Goal: Task Accomplishment & Management: Use online tool/utility

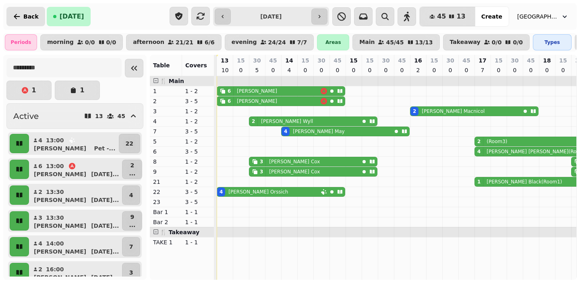
click at [28, 17] on span "Back" at bounding box center [30, 17] width 15 height 6
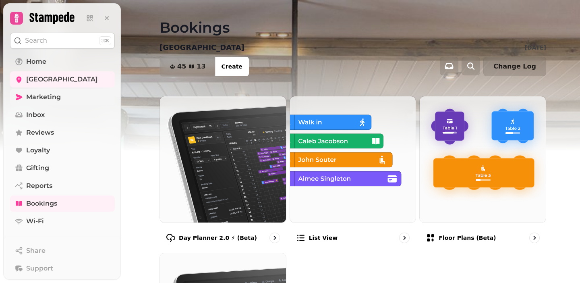
click at [56, 102] on link "Marketing" at bounding box center [62, 97] width 105 height 16
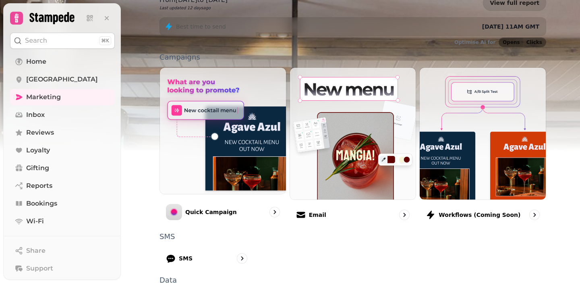
scroll to position [202, 0]
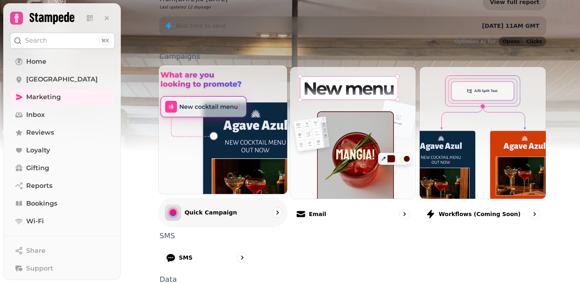
click at [249, 105] on img at bounding box center [222, 129] width 141 height 141
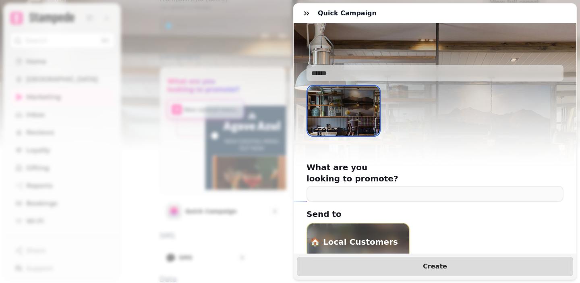
scroll to position [58, 0]
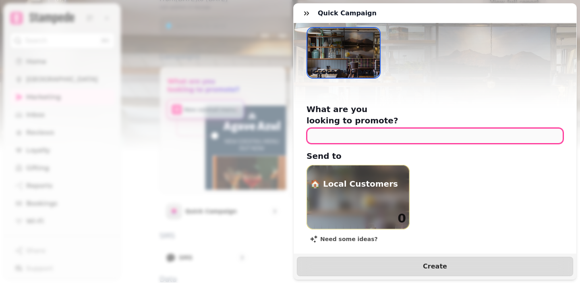
click at [396, 128] on input "text" at bounding box center [434, 136] width 257 height 16
type input "***"
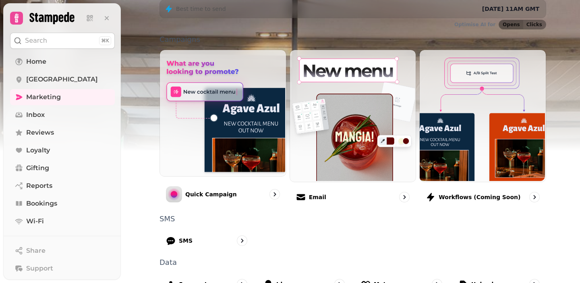
scroll to position [161, 0]
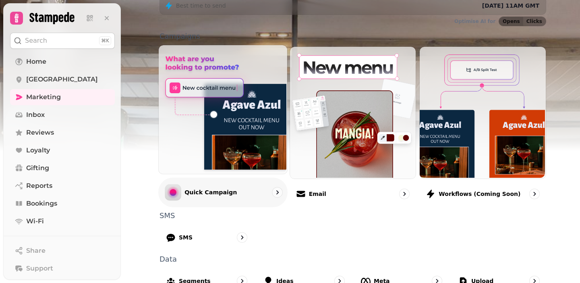
click at [228, 136] on img at bounding box center [222, 108] width 128 height 128
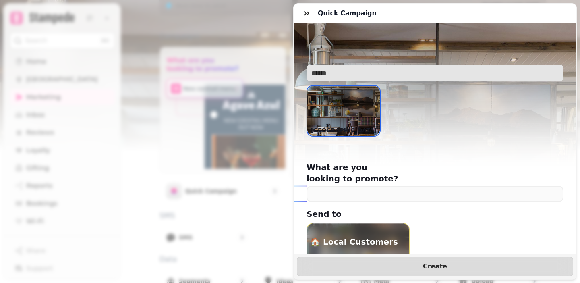
click at [396, 75] on input "text" at bounding box center [434, 73] width 257 height 16
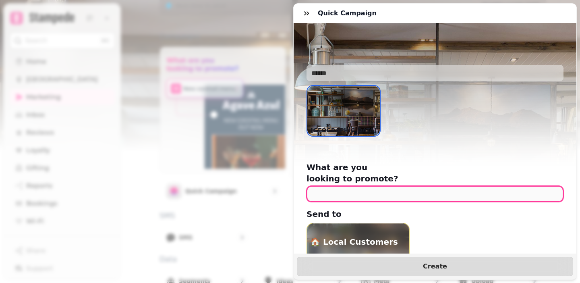
click at [365, 187] on input "text" at bounding box center [434, 194] width 257 height 16
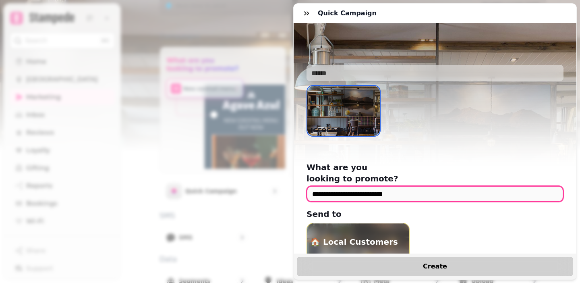
type input "**********"
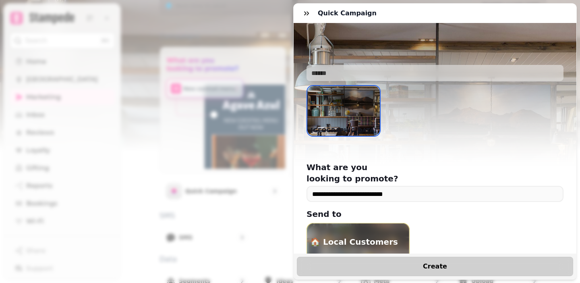
click at [416, 268] on span "Create" at bounding box center [435, 266] width 256 height 6
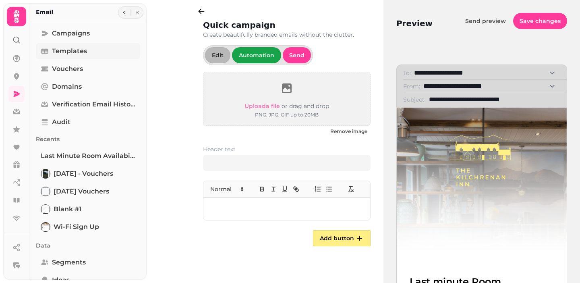
click at [85, 46] on span "Templates" at bounding box center [69, 51] width 35 height 10
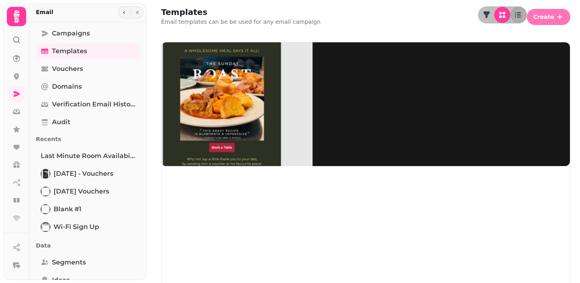
click at [553, 14] on span "Create" at bounding box center [543, 17] width 21 height 6
click at [528, 34] on button "From pre-made template" at bounding box center [488, 31] width 80 height 10
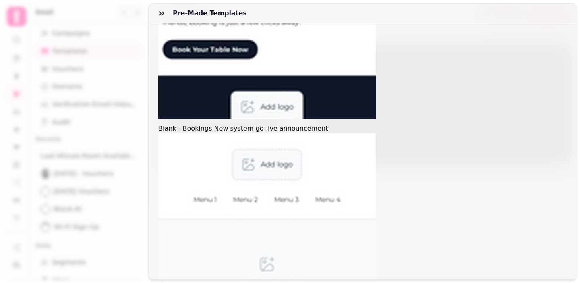
scroll to position [293, 0]
